Goal: Browse casually: Explore the website without a specific task or goal

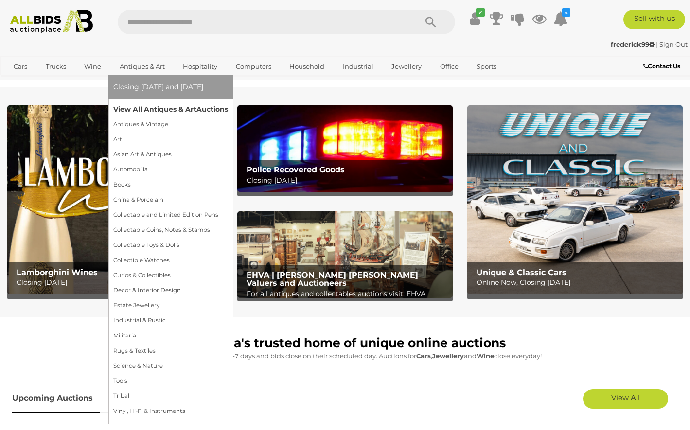
click at [173, 111] on link "View All Antiques & Art Auctions" at bounding box center [170, 109] width 115 height 15
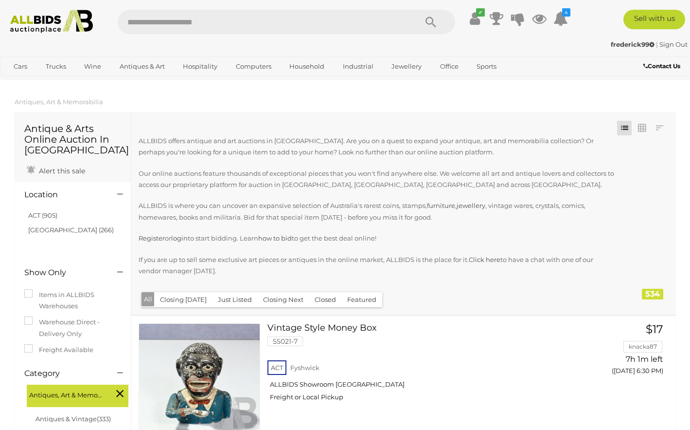
scroll to position [159, 0]
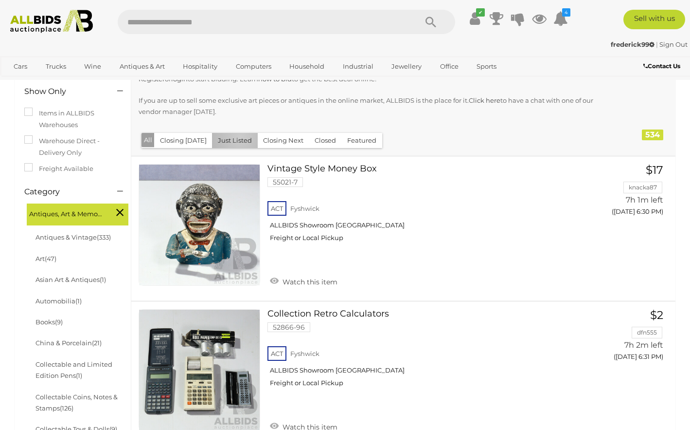
click at [237, 135] on button "Just Listed" at bounding box center [235, 140] width 46 height 15
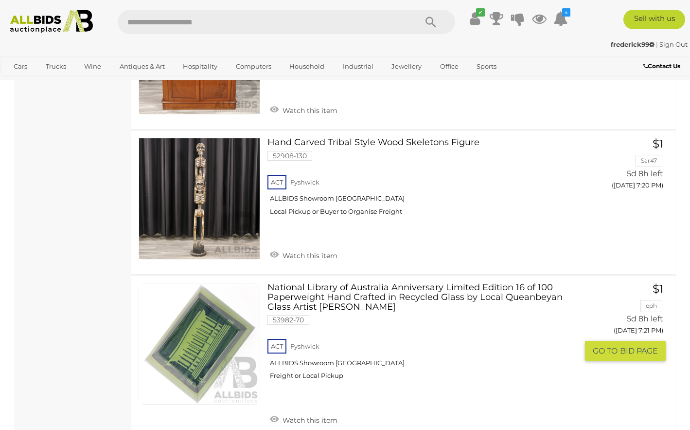
scroll to position [15008, 0]
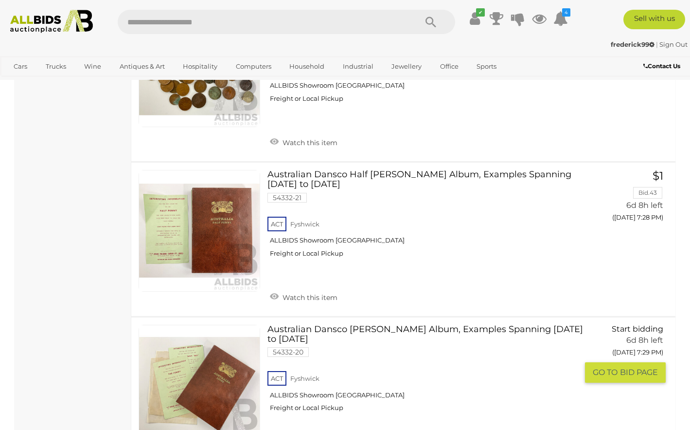
scroll to position [15223, 0]
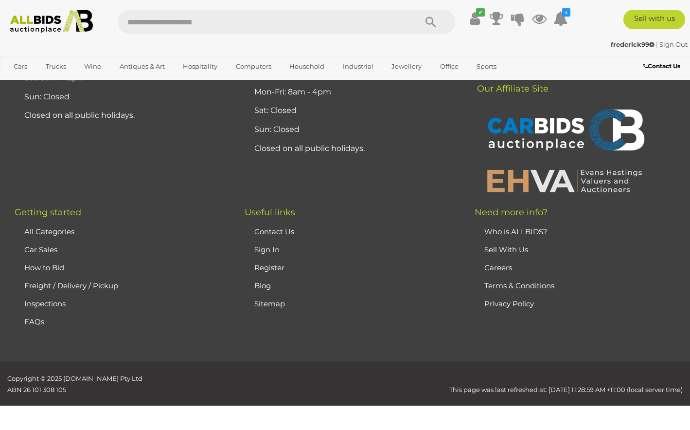
scroll to position [215, 0]
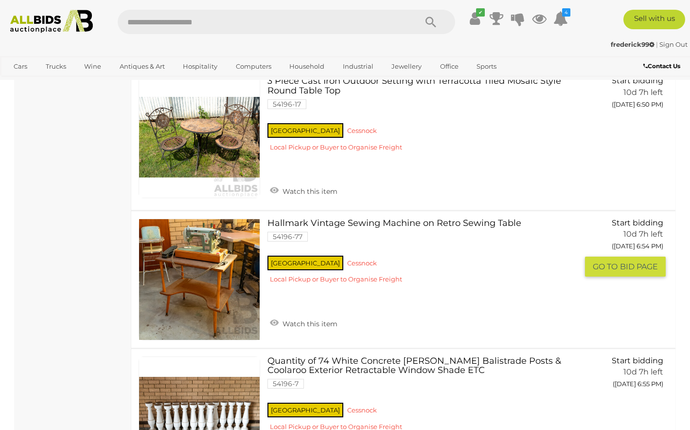
scroll to position [12712, 0]
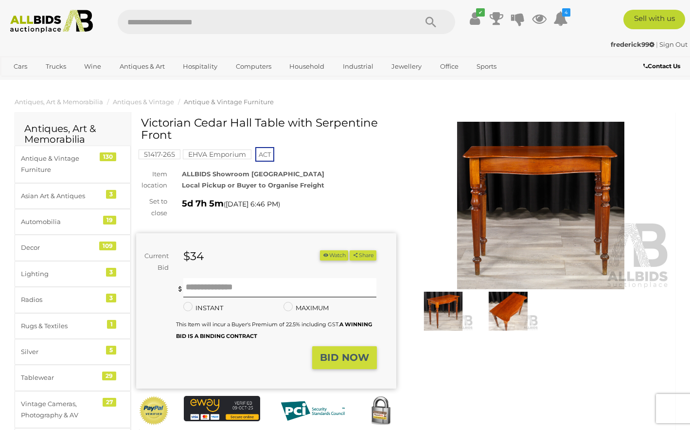
click at [551, 163] on img at bounding box center [541, 206] width 260 height 168
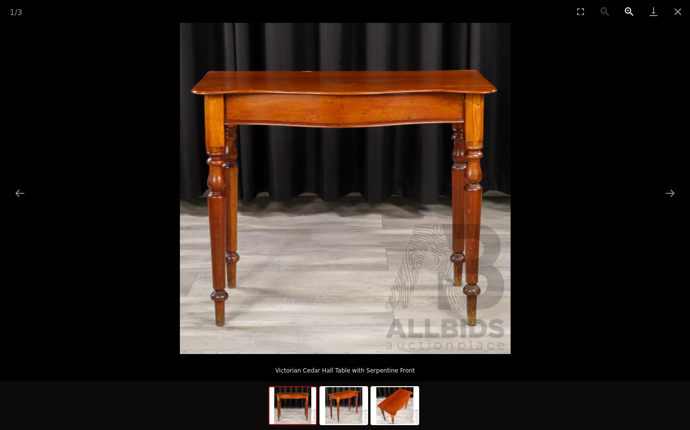
click at [626, 9] on button "Zoom in" at bounding box center [630, 11] width 24 height 23
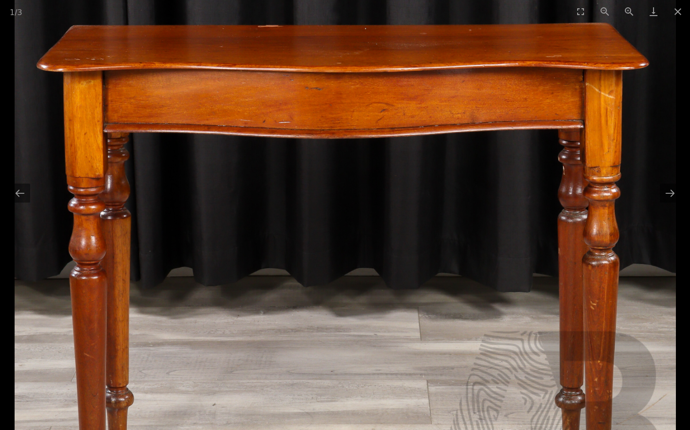
drag, startPoint x: 561, startPoint y: 89, endPoint x: 568, endPoint y: 174, distance: 85.0
click at [568, 174] on img at bounding box center [346, 260] width 662 height 662
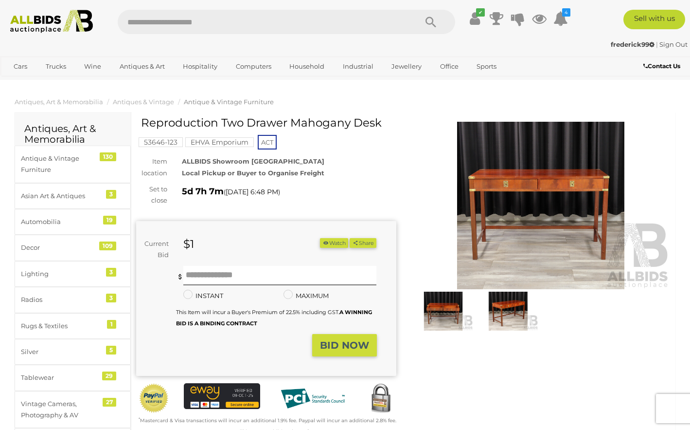
click at [541, 167] on img at bounding box center [541, 206] width 260 height 168
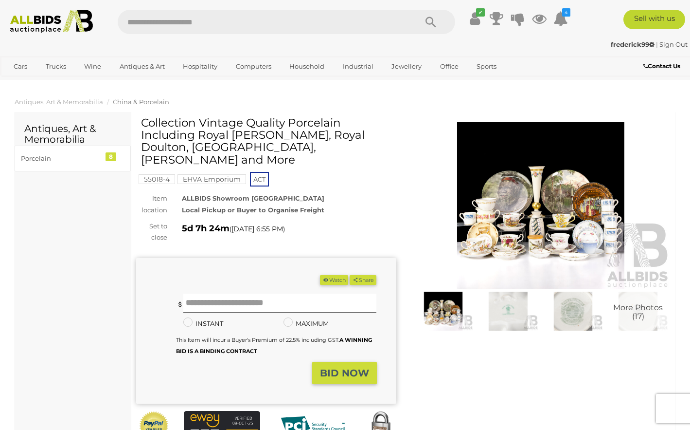
click at [546, 188] on img at bounding box center [541, 206] width 260 height 168
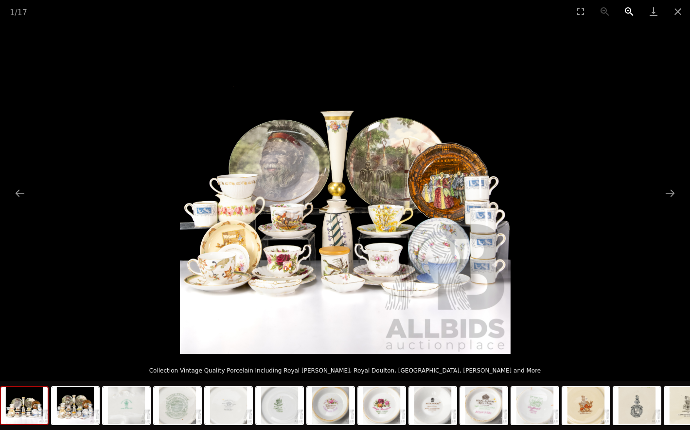
click at [631, 12] on button "Zoom in" at bounding box center [630, 11] width 24 height 23
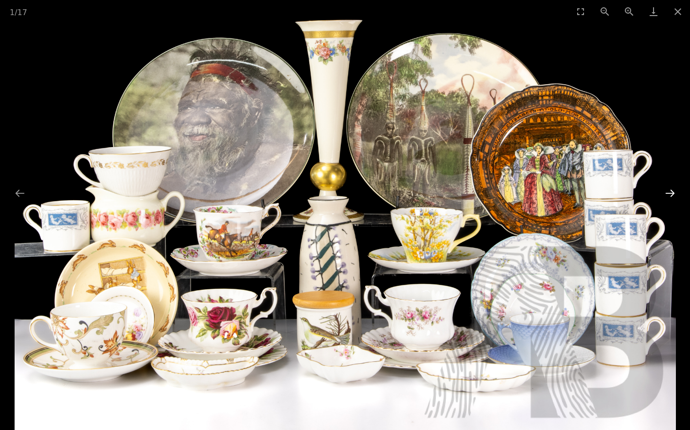
click at [672, 192] on button "Next slide" at bounding box center [670, 192] width 20 height 19
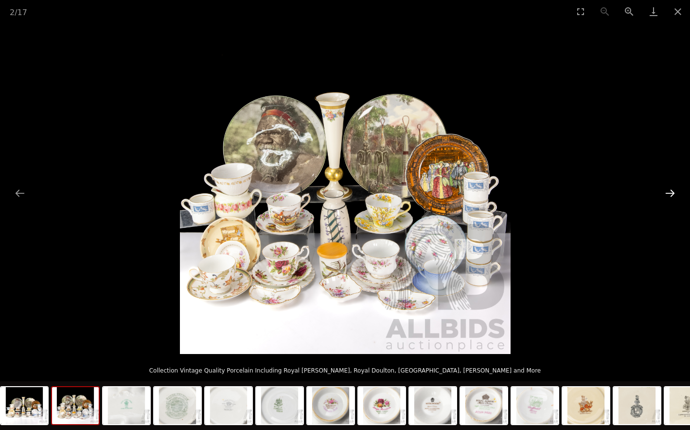
click at [672, 192] on button "Next slide" at bounding box center [670, 192] width 20 height 19
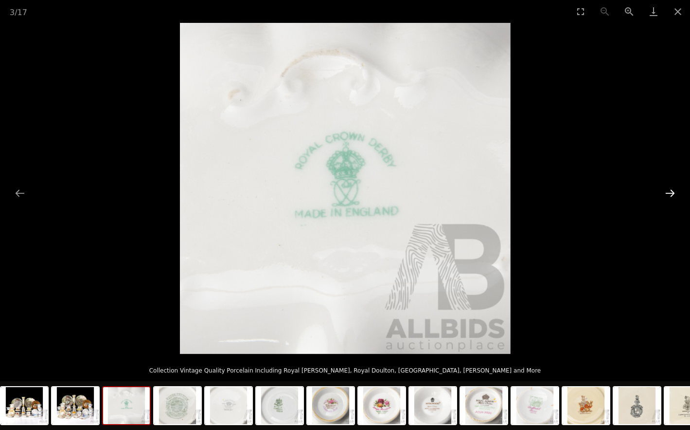
click at [672, 192] on button "Next slide" at bounding box center [670, 192] width 20 height 19
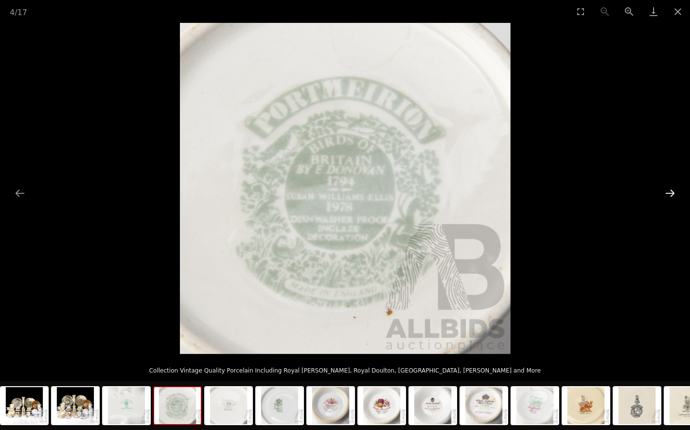
click at [672, 192] on button "Next slide" at bounding box center [670, 192] width 20 height 19
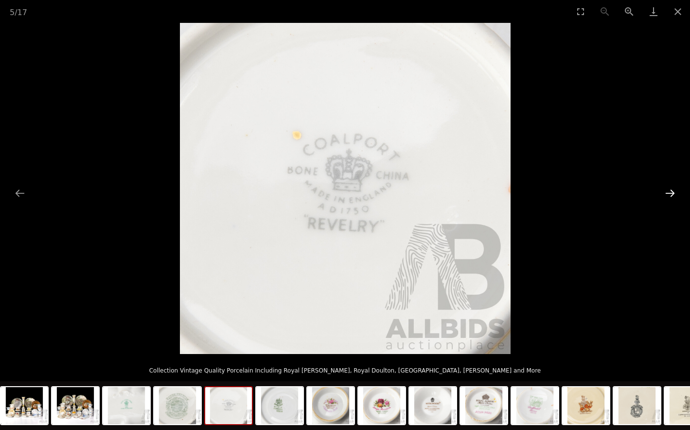
click at [672, 192] on button "Next slide" at bounding box center [670, 192] width 20 height 19
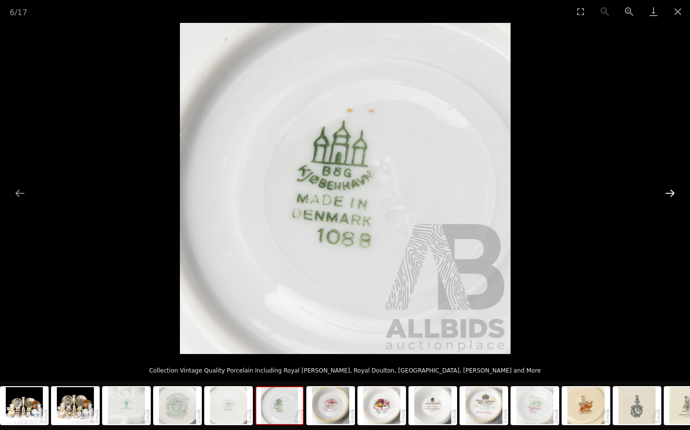
click at [672, 192] on button "Next slide" at bounding box center [670, 192] width 20 height 19
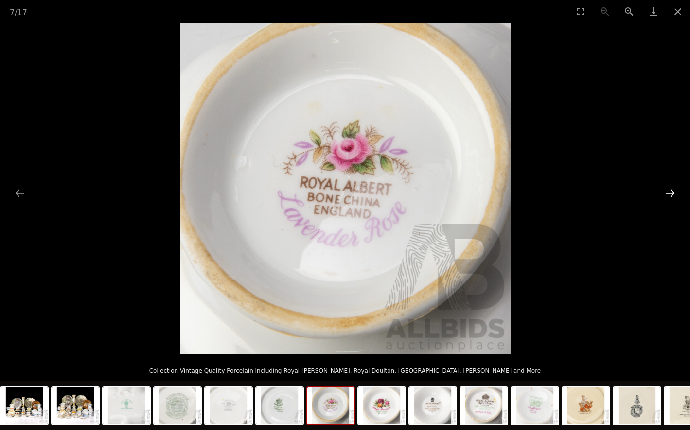
click at [672, 192] on button "Next slide" at bounding box center [670, 192] width 20 height 19
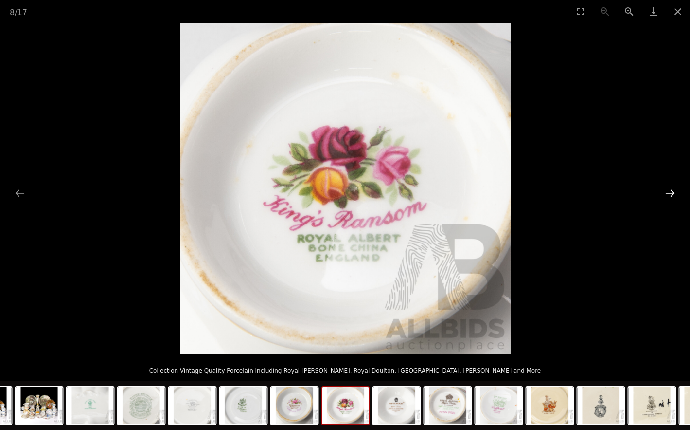
click at [672, 192] on button "Next slide" at bounding box center [670, 192] width 20 height 19
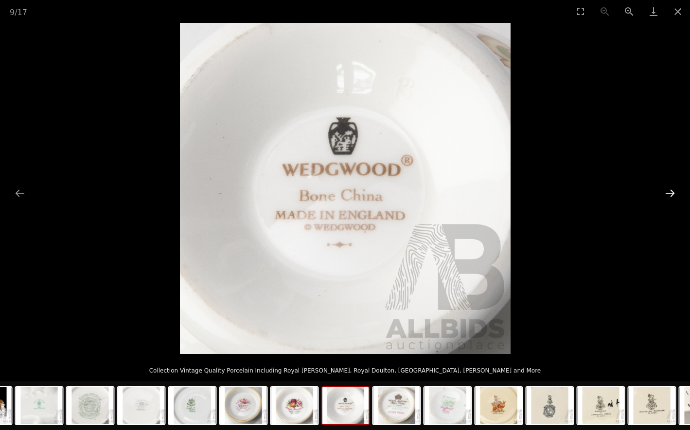
click at [672, 192] on button "Next slide" at bounding box center [670, 192] width 20 height 19
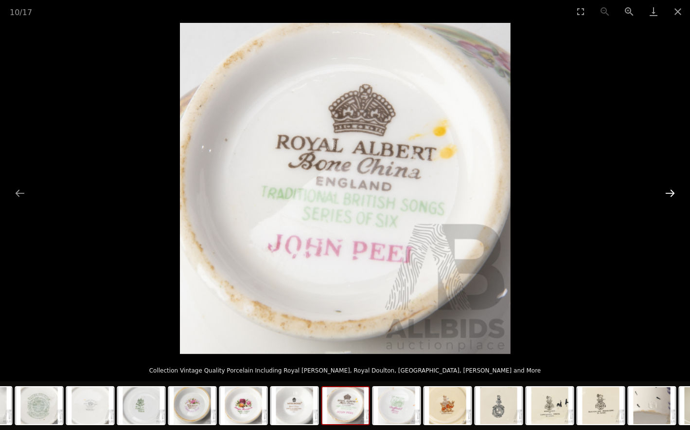
click at [672, 192] on button "Next slide" at bounding box center [670, 192] width 20 height 19
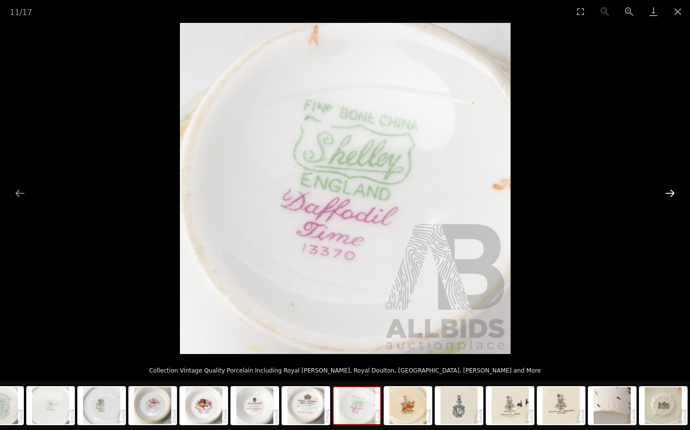
click at [672, 192] on button "Next slide" at bounding box center [670, 192] width 20 height 19
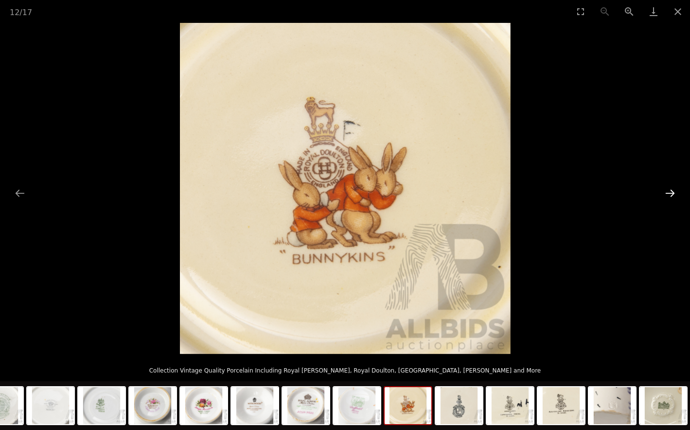
click at [672, 192] on button "Next slide" at bounding box center [670, 192] width 20 height 19
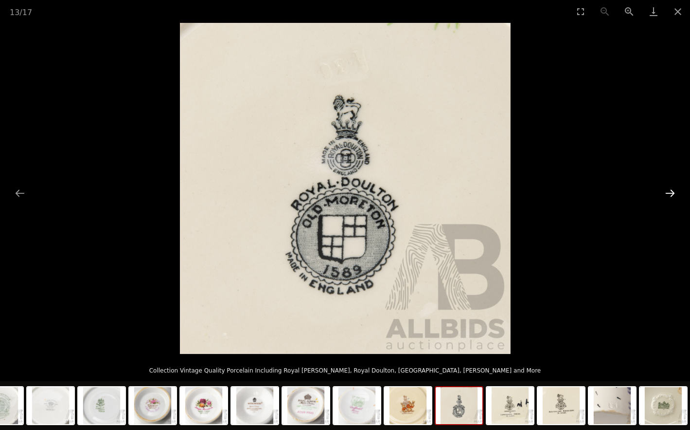
click at [672, 192] on button "Next slide" at bounding box center [670, 192] width 20 height 19
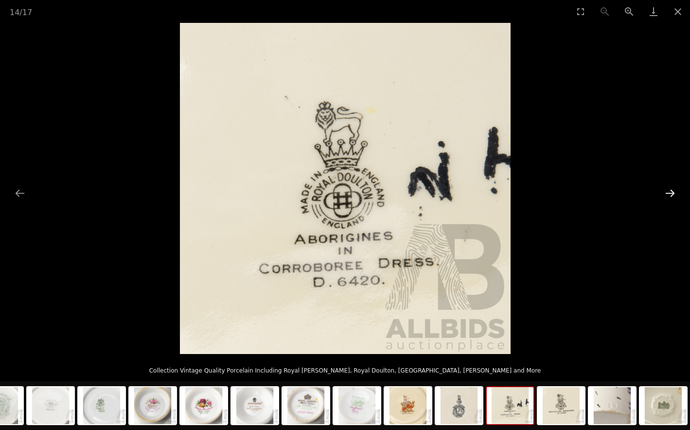
click at [672, 192] on button "Next slide" at bounding box center [670, 192] width 20 height 19
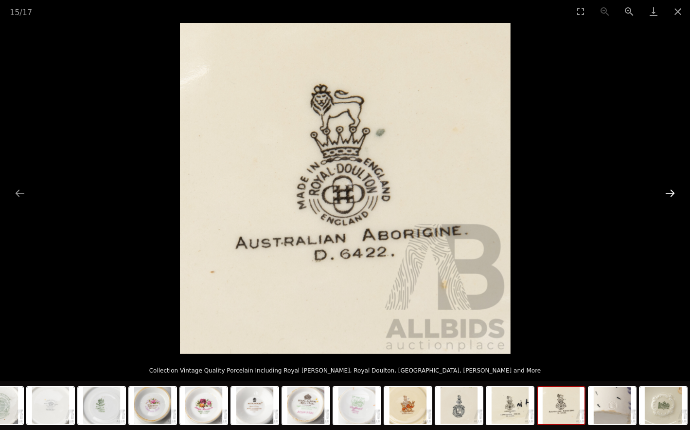
click at [672, 192] on button "Next slide" at bounding box center [670, 192] width 20 height 19
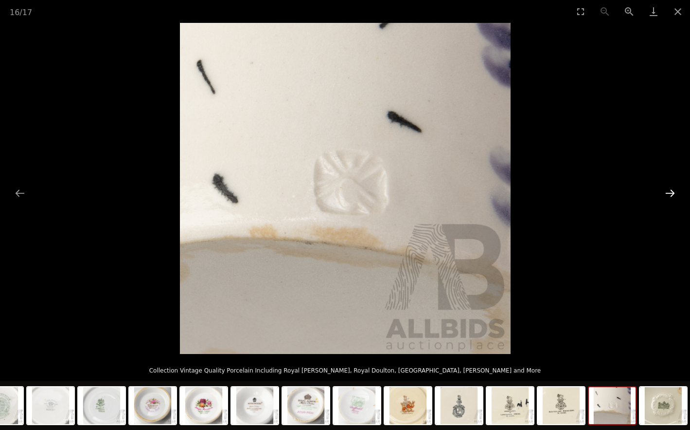
click at [672, 192] on button "Next slide" at bounding box center [670, 192] width 20 height 19
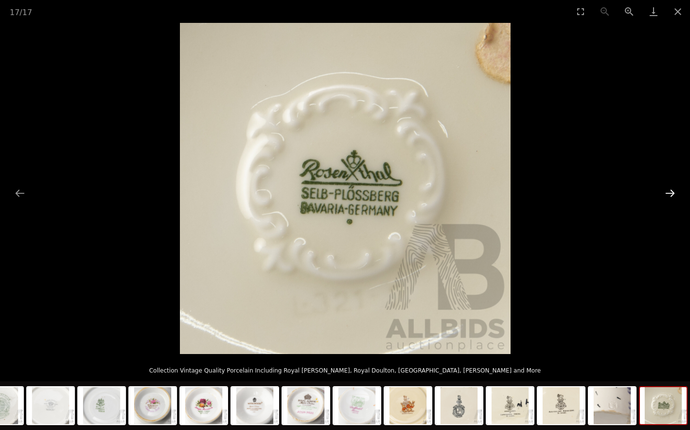
click at [672, 192] on button "Next slide" at bounding box center [670, 192] width 20 height 19
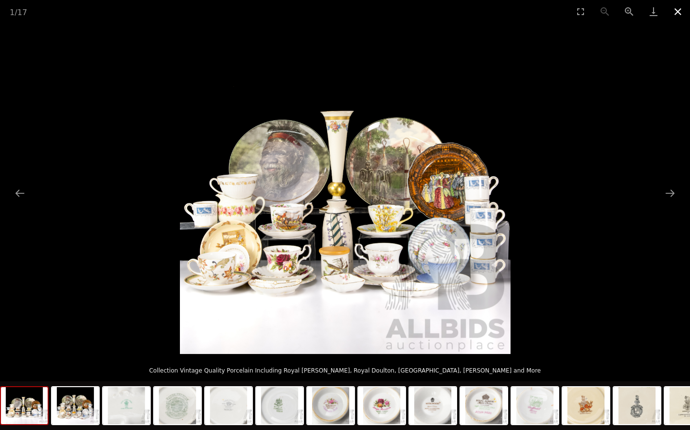
click at [680, 14] on button "Close gallery" at bounding box center [678, 11] width 24 height 23
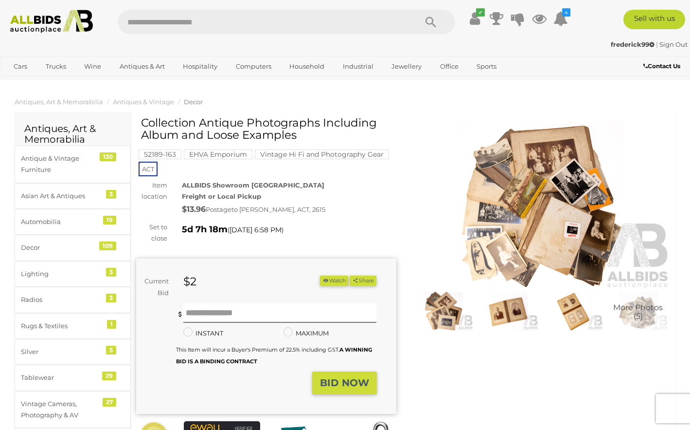
click at [559, 186] on img at bounding box center [541, 206] width 260 height 168
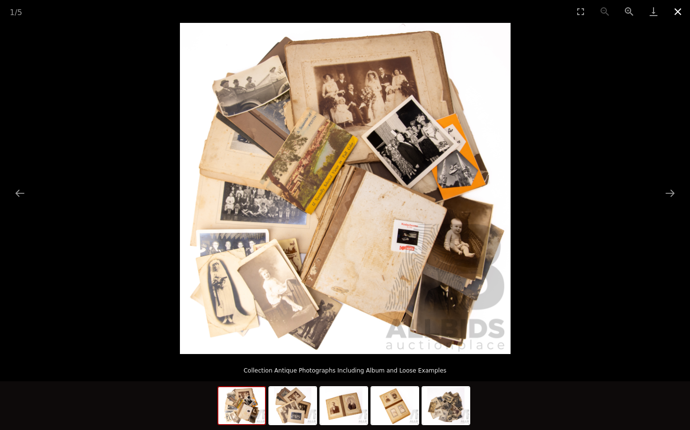
click at [675, 9] on button "Close gallery" at bounding box center [678, 11] width 24 height 23
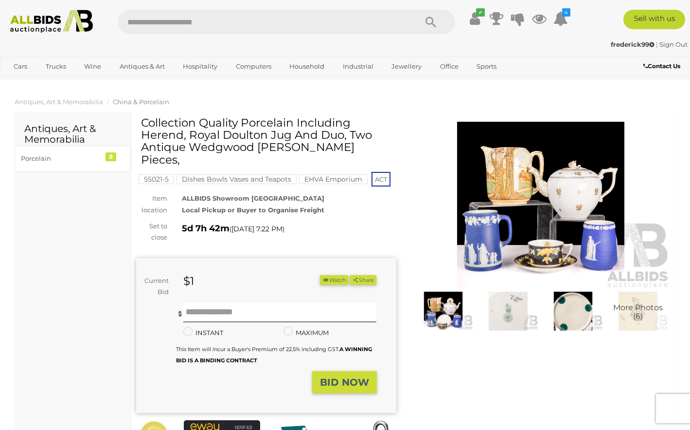
click at [559, 143] on img at bounding box center [541, 206] width 260 height 168
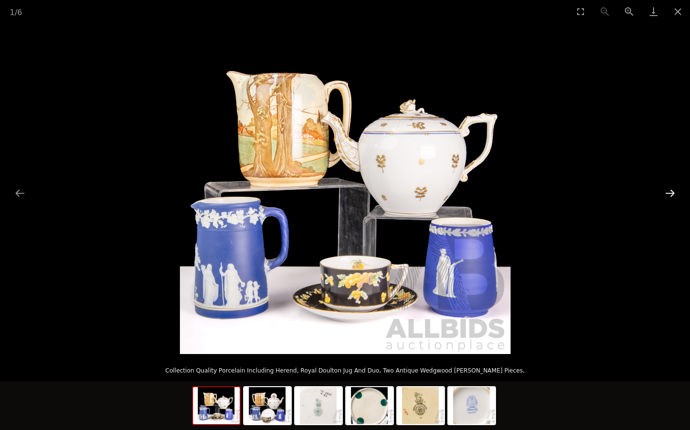
click at [668, 193] on button "Next slide" at bounding box center [670, 192] width 20 height 19
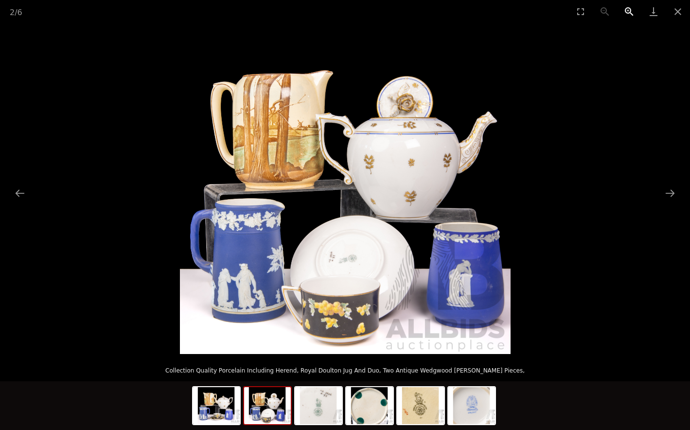
click at [632, 9] on button "Zoom in" at bounding box center [630, 11] width 24 height 23
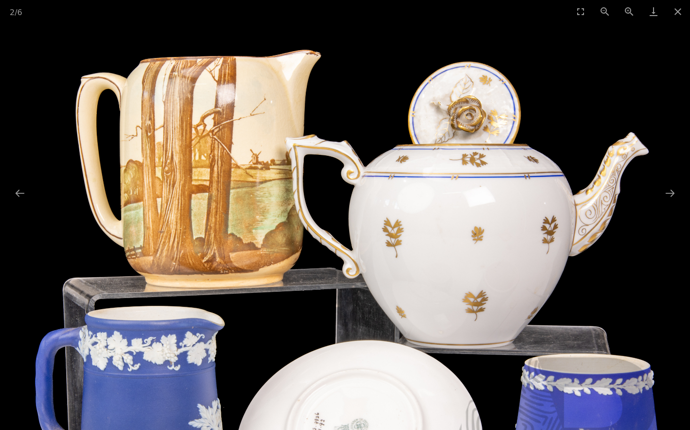
drag, startPoint x: 593, startPoint y: 71, endPoint x: 606, endPoint y: 182, distance: 111.7
click at [606, 182] on img at bounding box center [346, 286] width 662 height 662
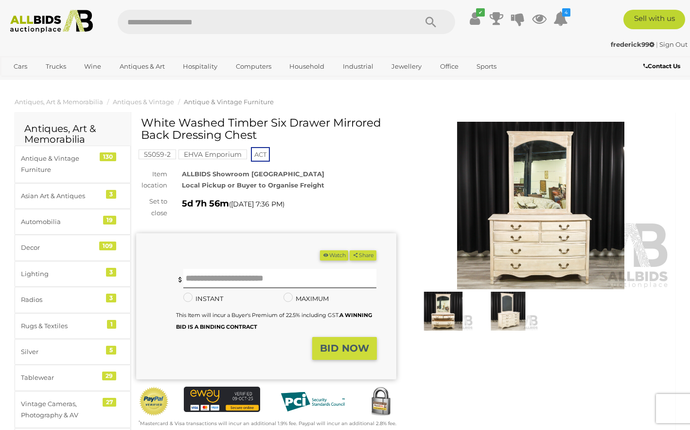
click at [573, 177] on img at bounding box center [541, 206] width 260 height 168
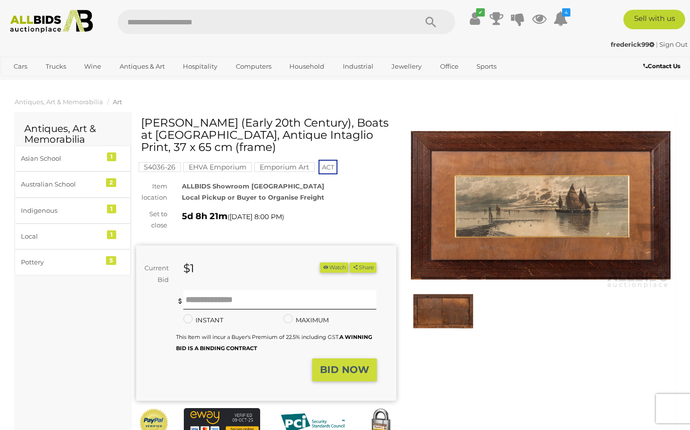
click at [593, 212] on img at bounding box center [541, 206] width 260 height 168
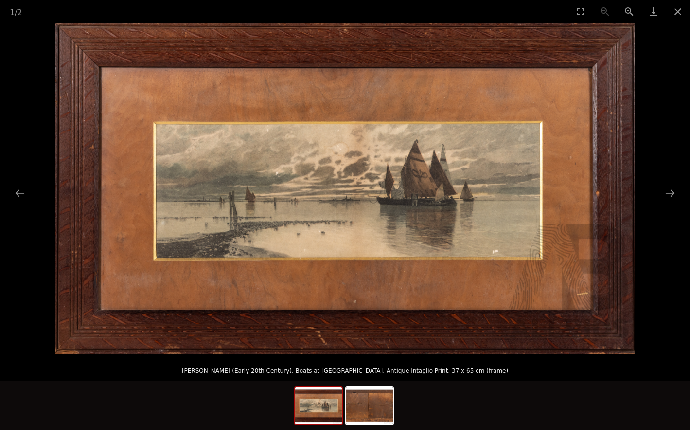
click at [556, 200] on img at bounding box center [345, 188] width 580 height 331
click at [630, 8] on button "Zoom in" at bounding box center [630, 11] width 24 height 23
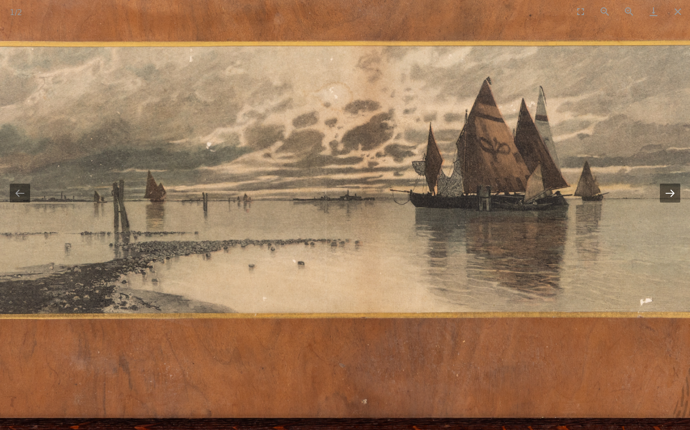
click at [672, 194] on button "Next slide" at bounding box center [670, 192] width 20 height 19
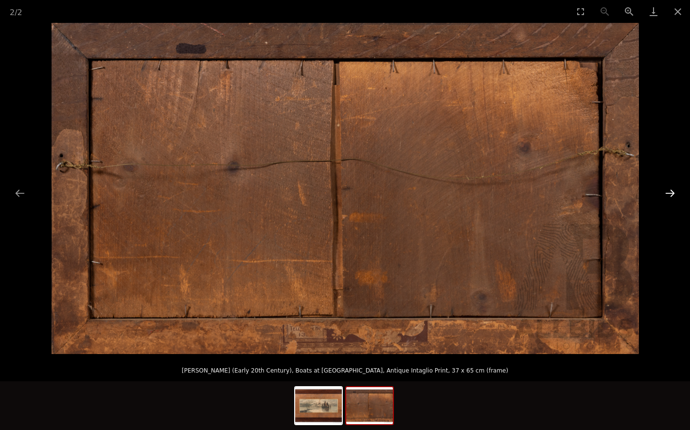
click at [672, 194] on button "Next slide" at bounding box center [670, 192] width 20 height 19
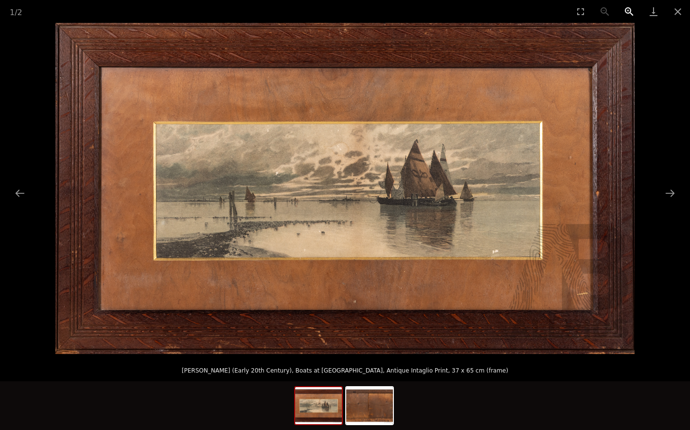
click at [631, 13] on button "Zoom in" at bounding box center [630, 11] width 24 height 23
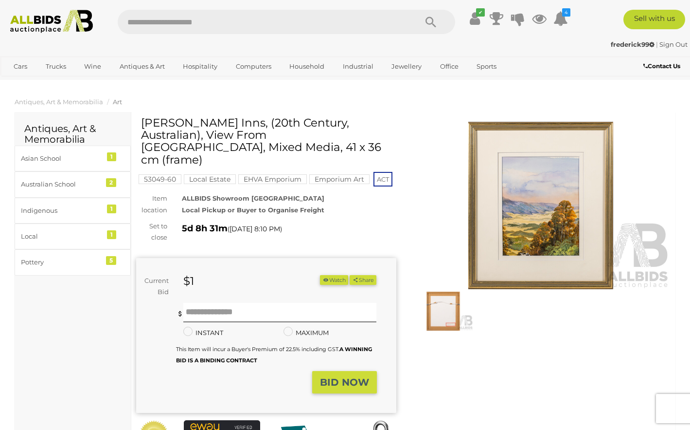
click at [555, 203] on img at bounding box center [541, 206] width 260 height 168
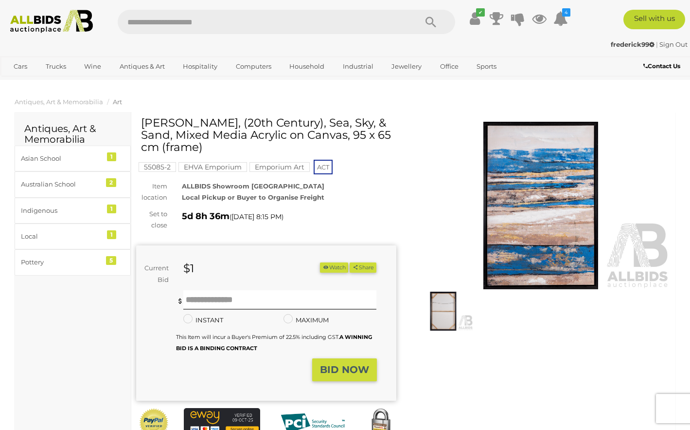
click at [543, 196] on img at bounding box center [541, 206] width 260 height 168
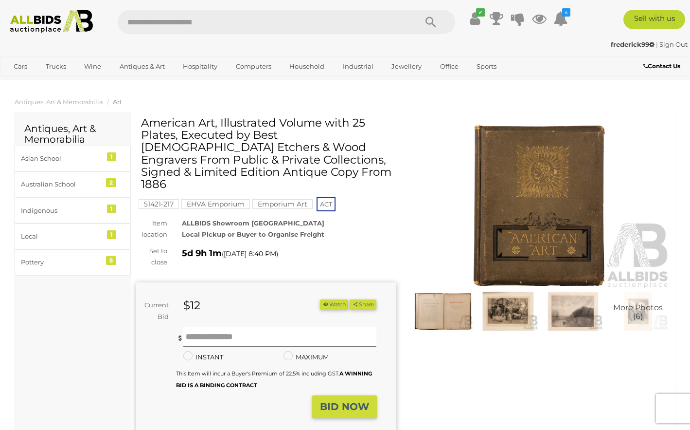
click at [521, 311] on img at bounding box center [508, 310] width 60 height 39
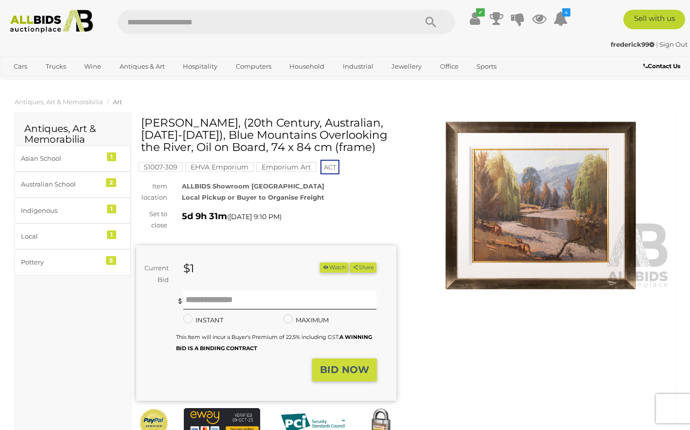
click at [582, 203] on img at bounding box center [541, 206] width 260 height 168
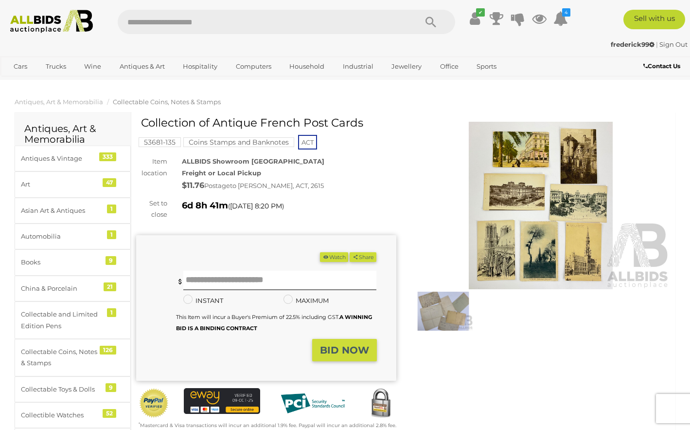
click at [555, 167] on img at bounding box center [541, 206] width 260 height 168
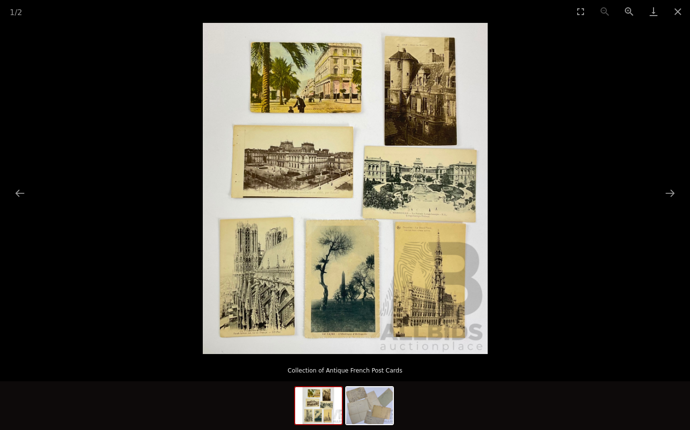
click at [470, 89] on img at bounding box center [345, 188] width 285 height 331
click at [626, 8] on button "Zoom in" at bounding box center [630, 11] width 24 height 23
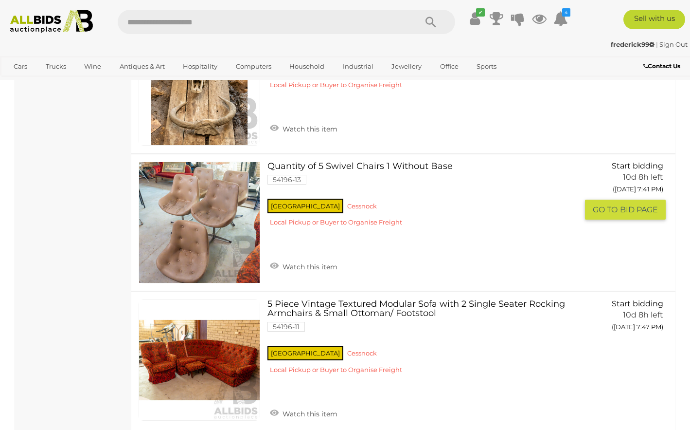
scroll to position [14586, 0]
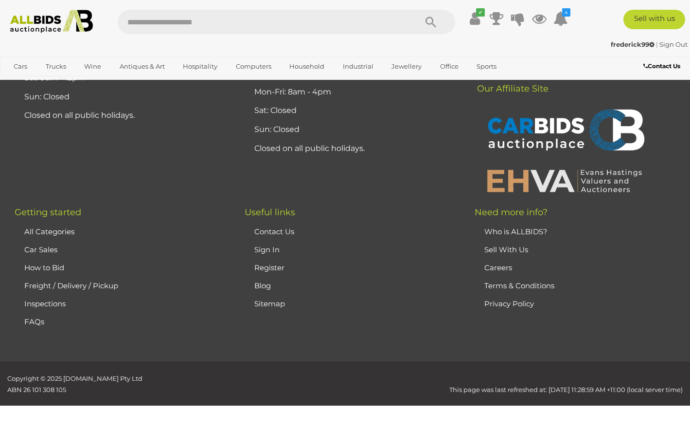
scroll to position [215, 0]
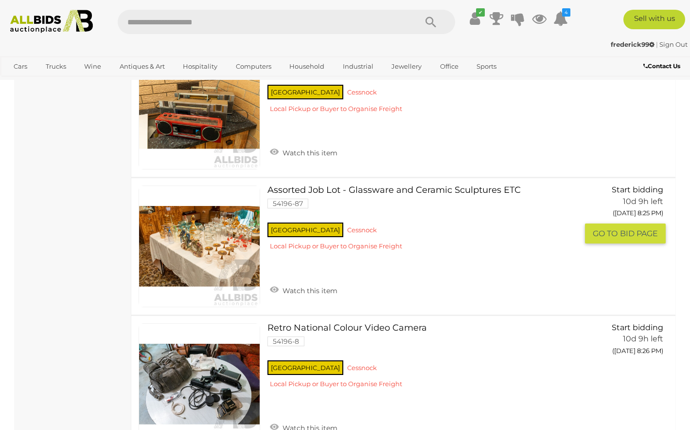
scroll to position [1403, 0]
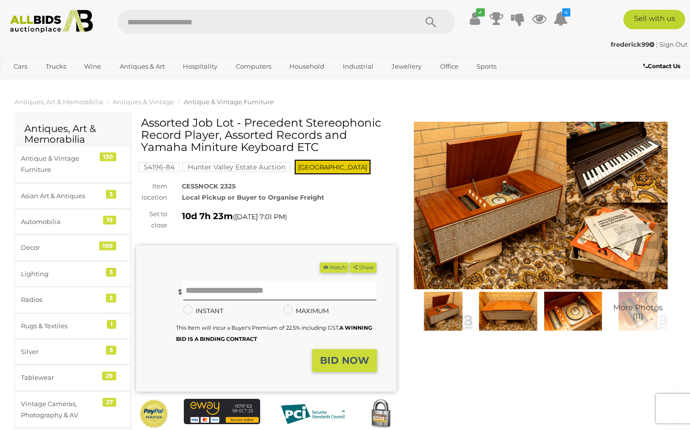
click at [626, 315] on span "More Photos (11)" at bounding box center [639, 312] width 50 height 17
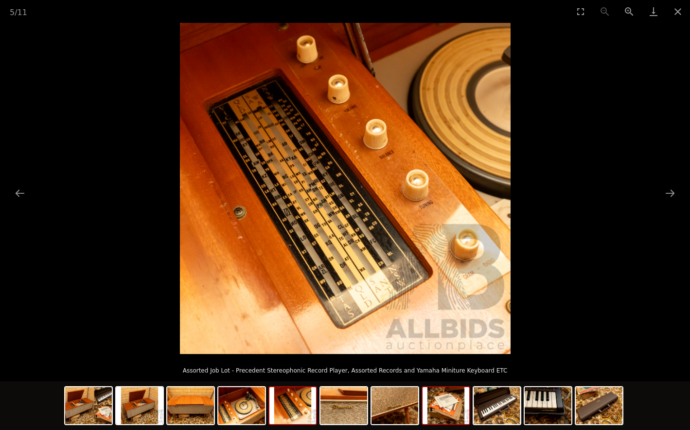
click at [446, 408] on img at bounding box center [446, 405] width 47 height 37
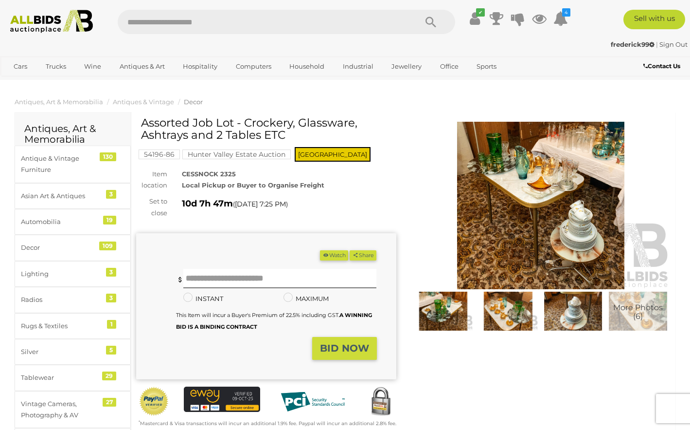
click at [582, 183] on img at bounding box center [541, 206] width 260 height 168
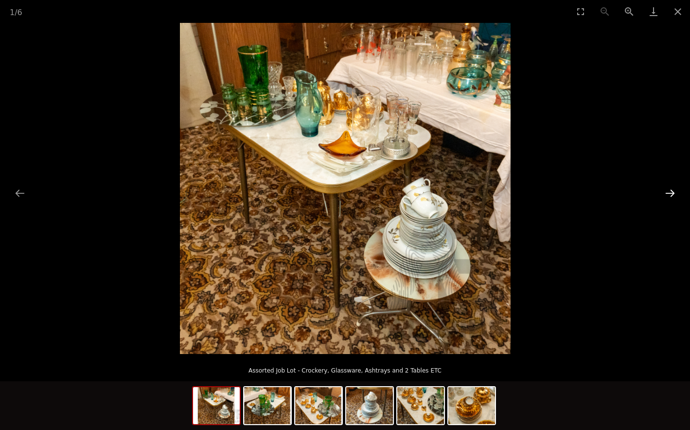
click at [667, 194] on button "Next slide" at bounding box center [670, 192] width 20 height 19
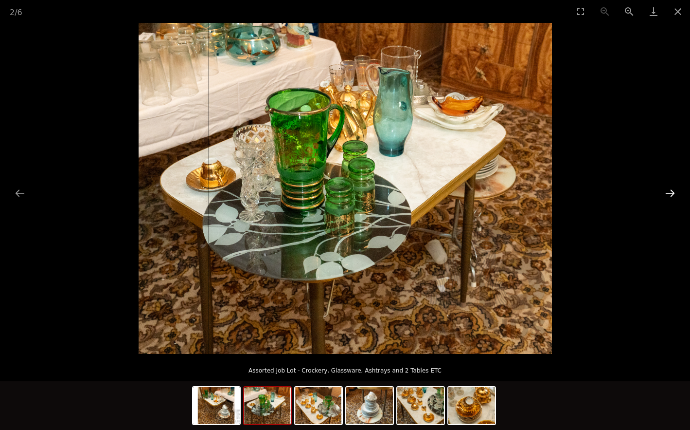
click at [667, 194] on button "Next slide" at bounding box center [670, 192] width 20 height 19
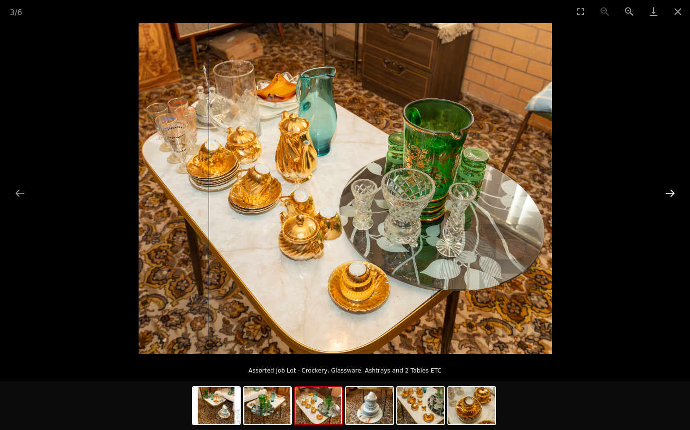
click at [667, 194] on button "Next slide" at bounding box center [670, 192] width 20 height 19
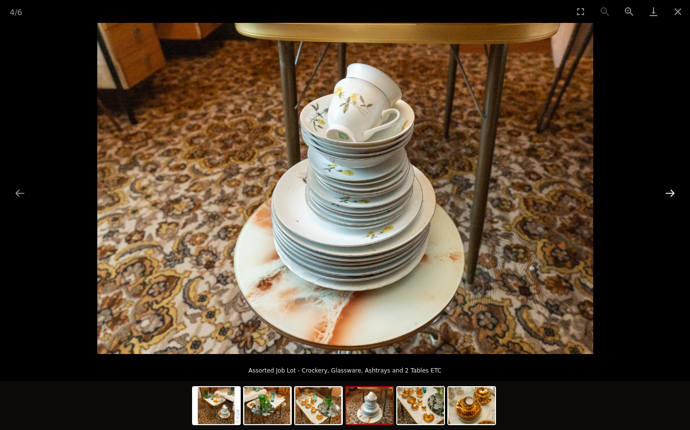
click at [667, 194] on button "Next slide" at bounding box center [670, 192] width 20 height 19
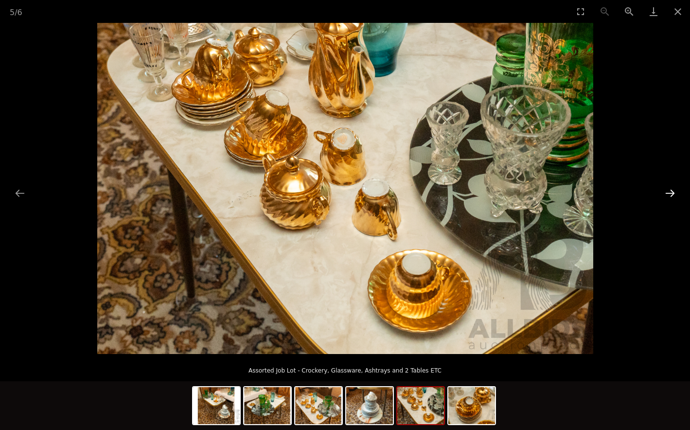
click at [667, 194] on button "Next slide" at bounding box center [670, 192] width 20 height 19
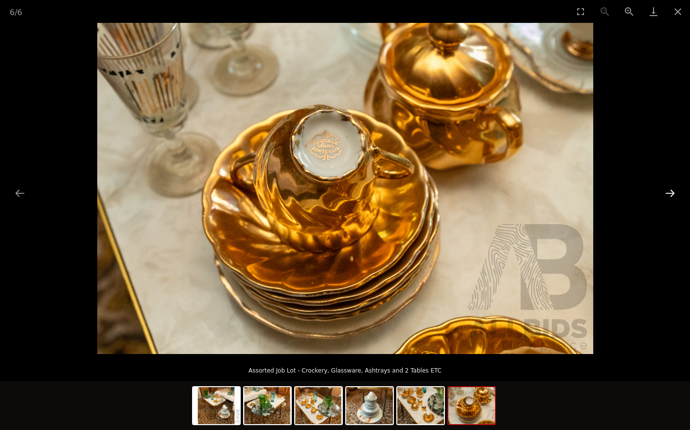
click at [667, 194] on button "Next slide" at bounding box center [670, 192] width 20 height 19
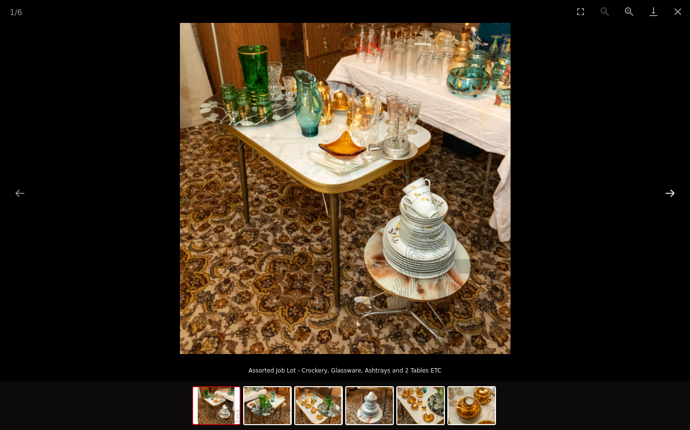
click at [667, 194] on button "Next slide" at bounding box center [670, 192] width 20 height 19
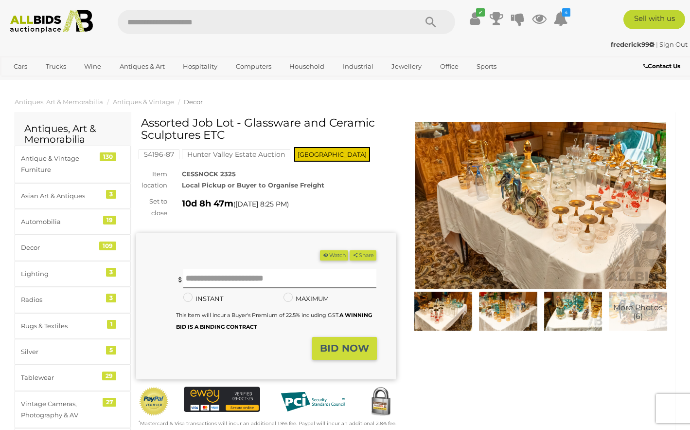
click at [563, 182] on img at bounding box center [541, 206] width 260 height 168
